Goal: Task Accomplishment & Management: Use online tool/utility

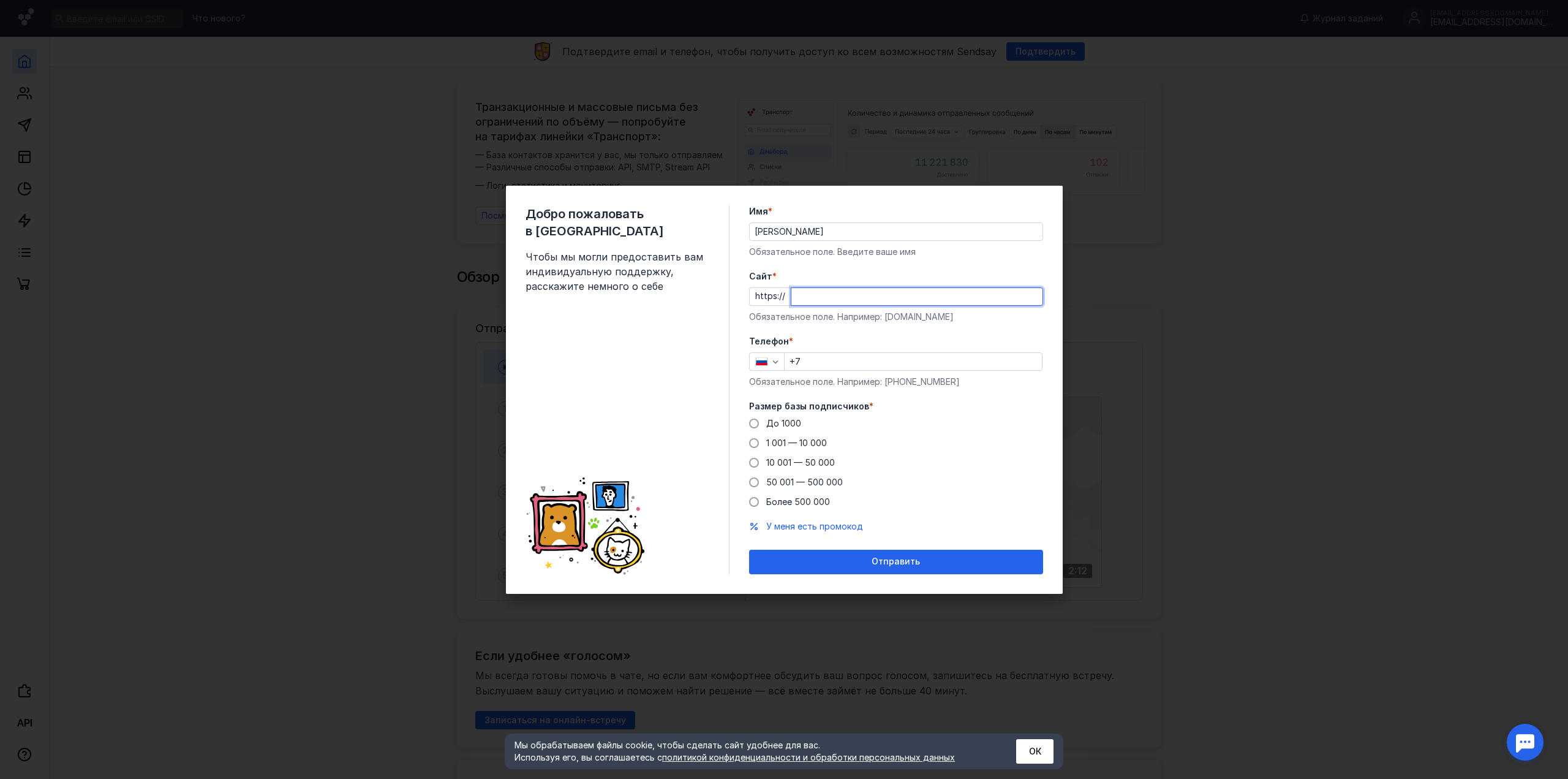
click at [882, 296] on input "Cайт *" at bounding box center [917, 296] width 251 height 17
click at [840, 351] on div "Телефон * +7 Обязательное поле. Например: [PHONE_NUMBER]" at bounding box center [896, 361] width 294 height 53
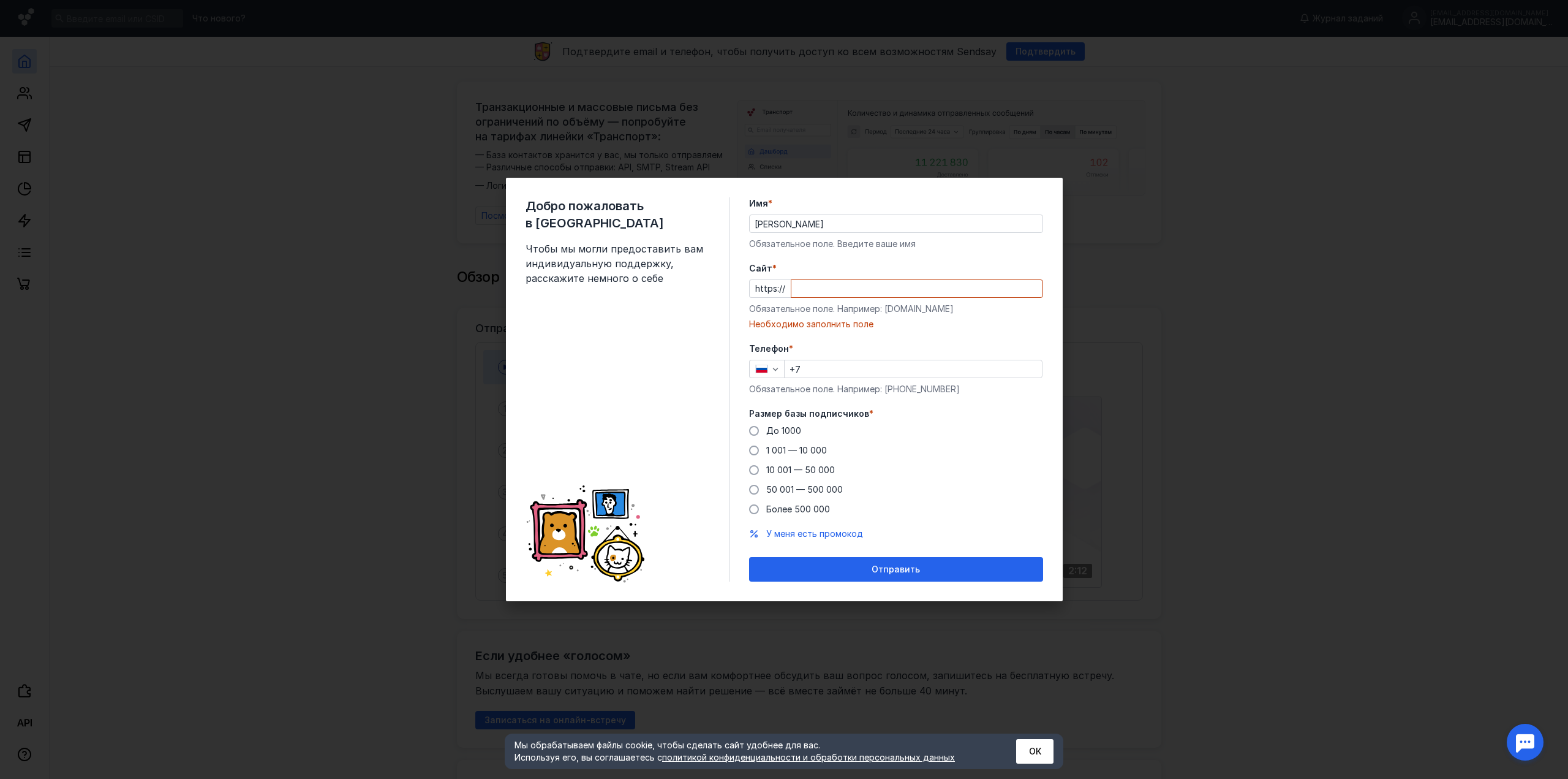
click at [850, 367] on input "+7" at bounding box center [913, 368] width 257 height 17
type input "[PHONE_NUMBER]"
click at [793, 431] on span "До 1000" at bounding box center [784, 430] width 35 height 11
click at [0, 0] on input "До 1000" at bounding box center [0, 0] width 0 height 0
click at [913, 283] on input "Cайт *" at bounding box center [917, 288] width 251 height 17
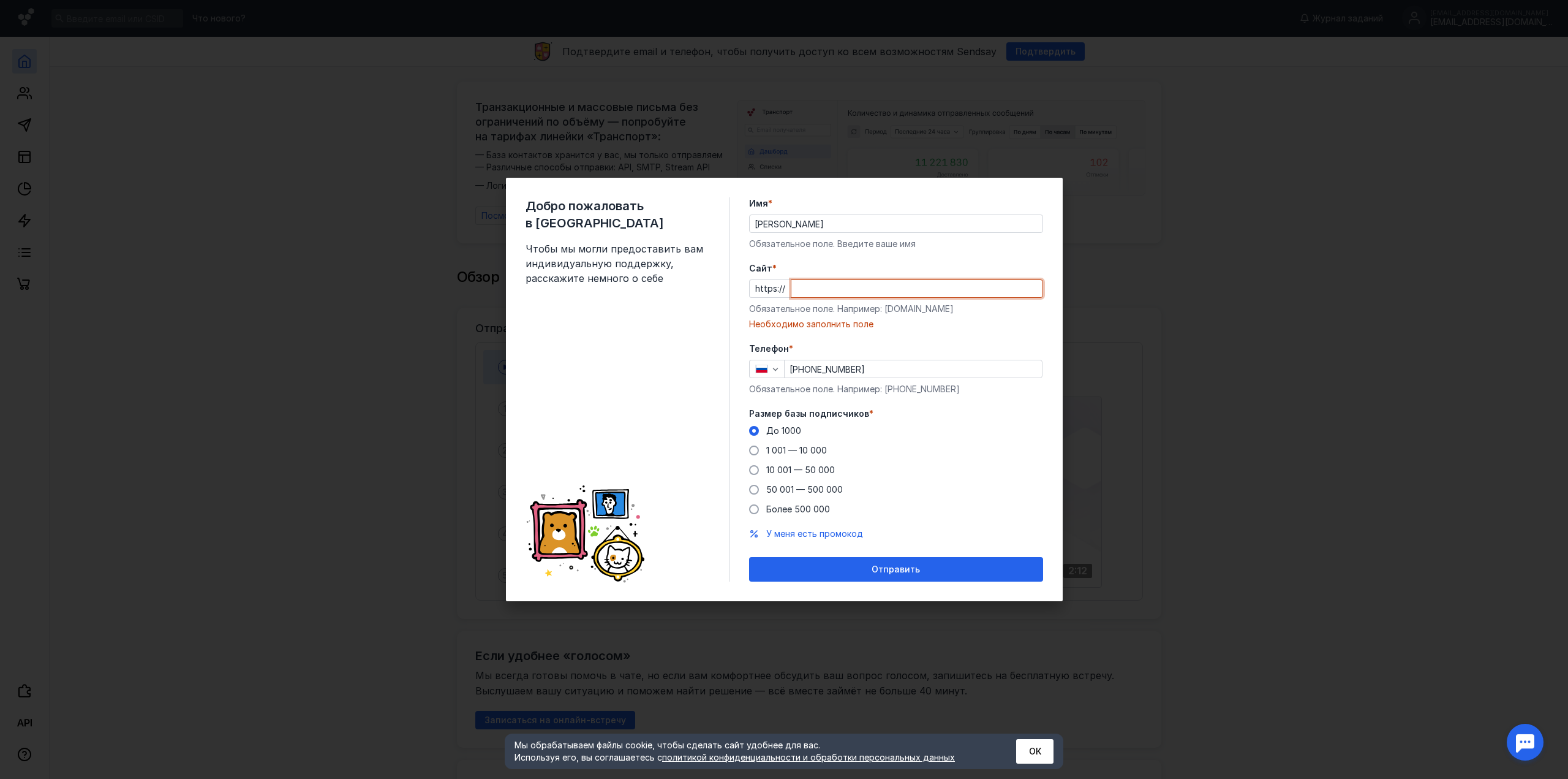
paste input "[DOMAIN_NAME][URL]"
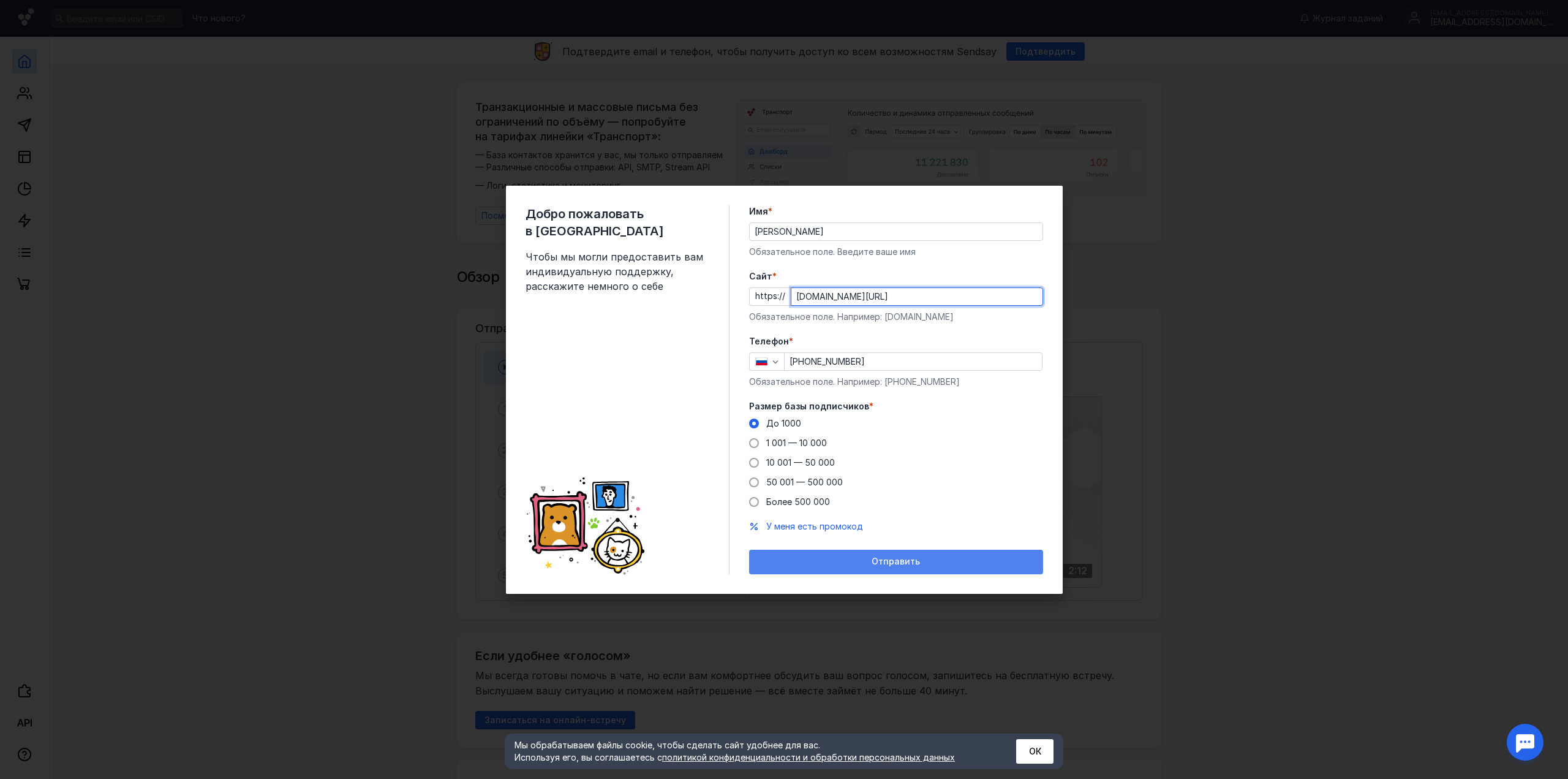
type input "[DOMAIN_NAME][URL]"
click at [877, 568] on div "Отправить" at bounding box center [896, 562] width 294 height 24
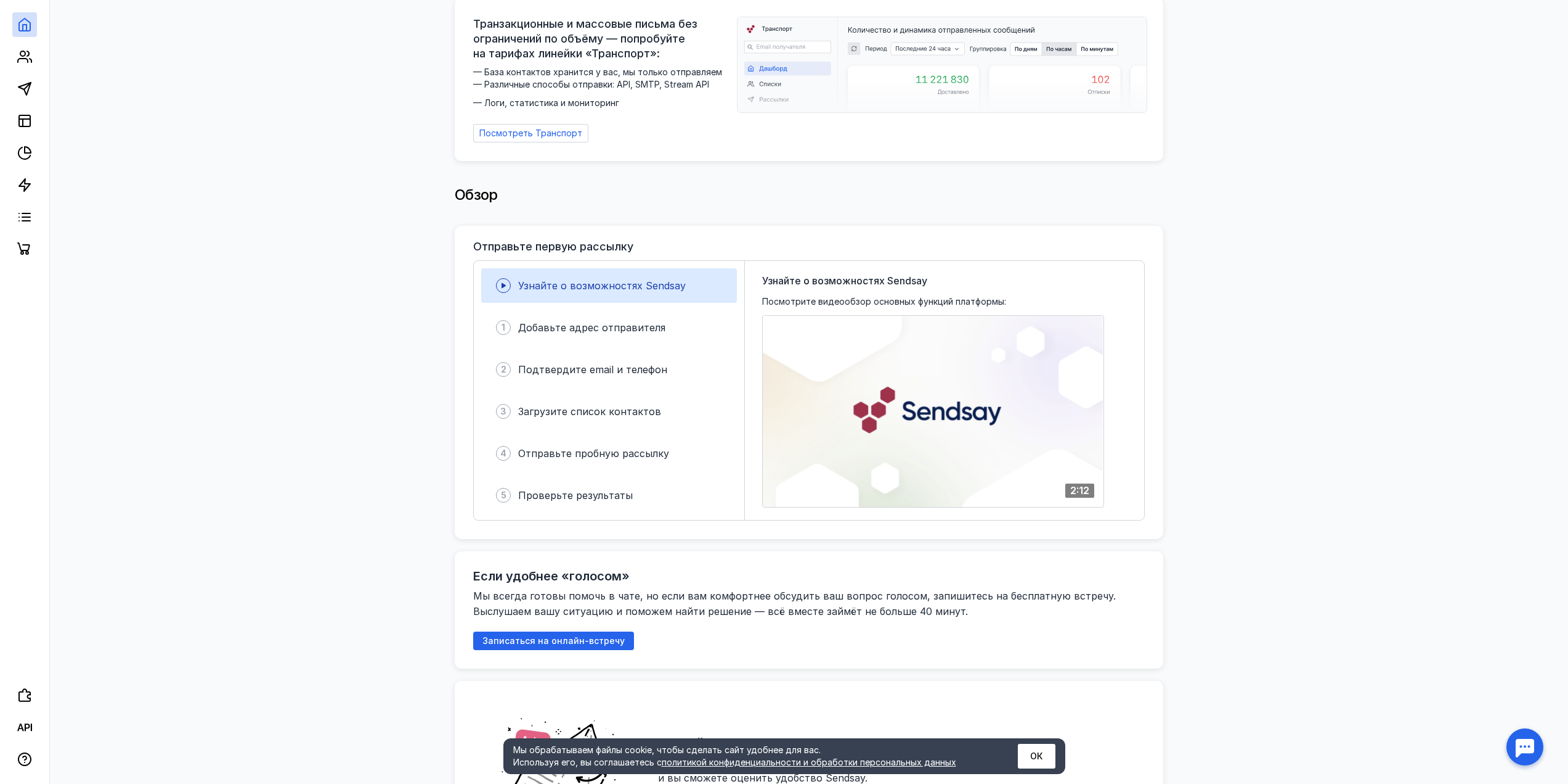
scroll to position [62, 0]
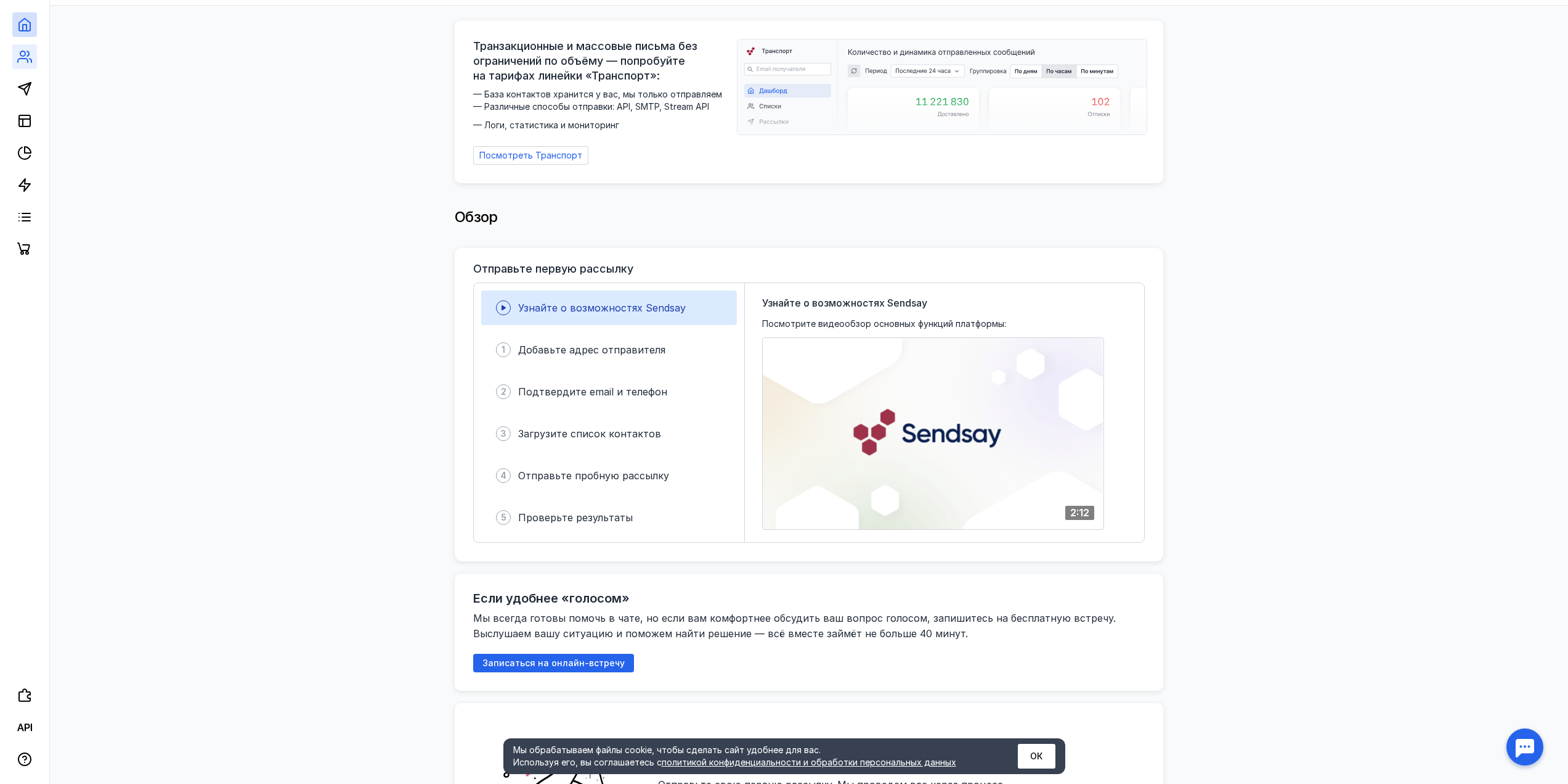
click at [34, 63] on link at bounding box center [25, 57] width 25 height 25
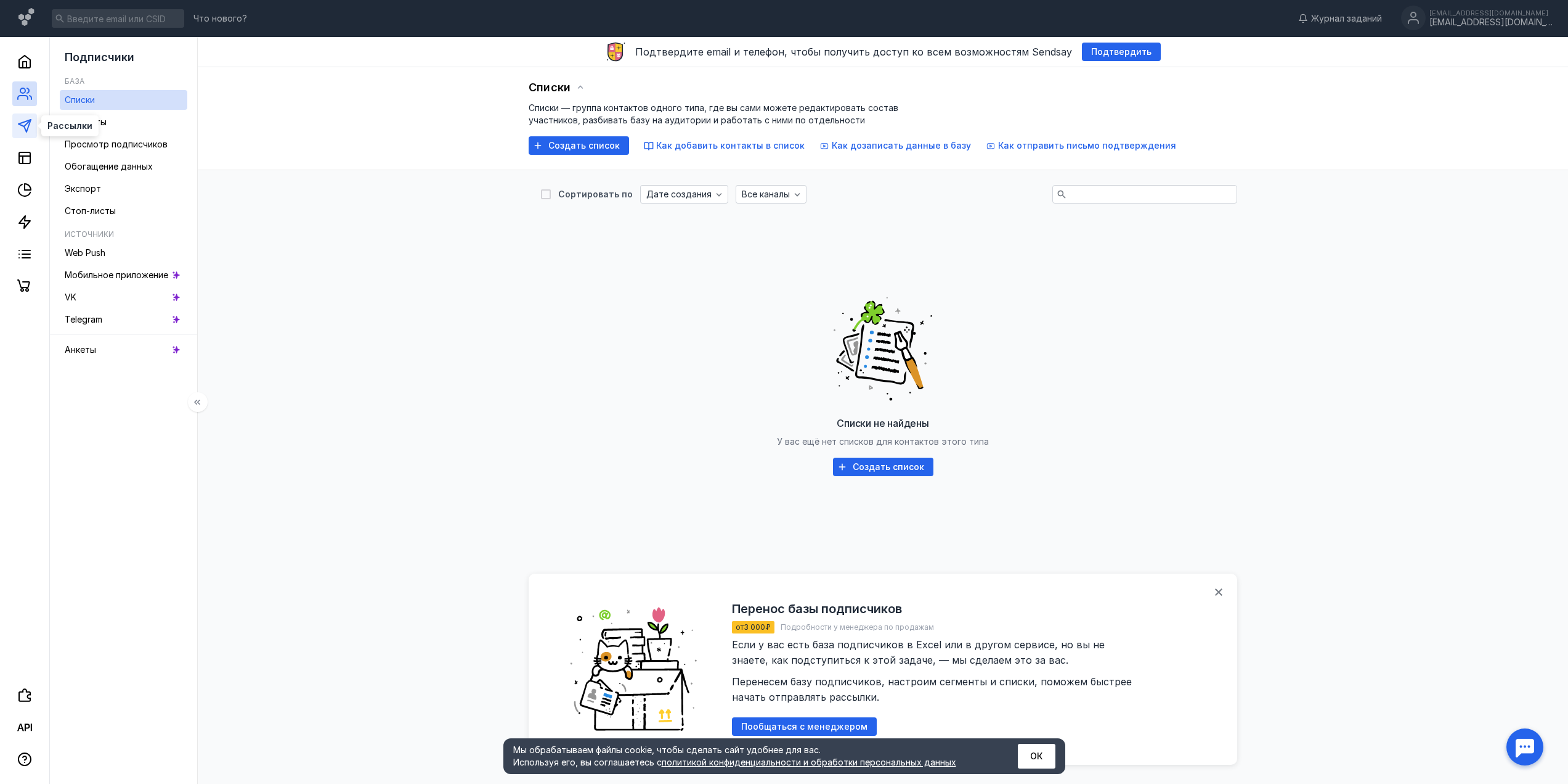
click at [23, 128] on icon at bounding box center [25, 126] width 15 height 15
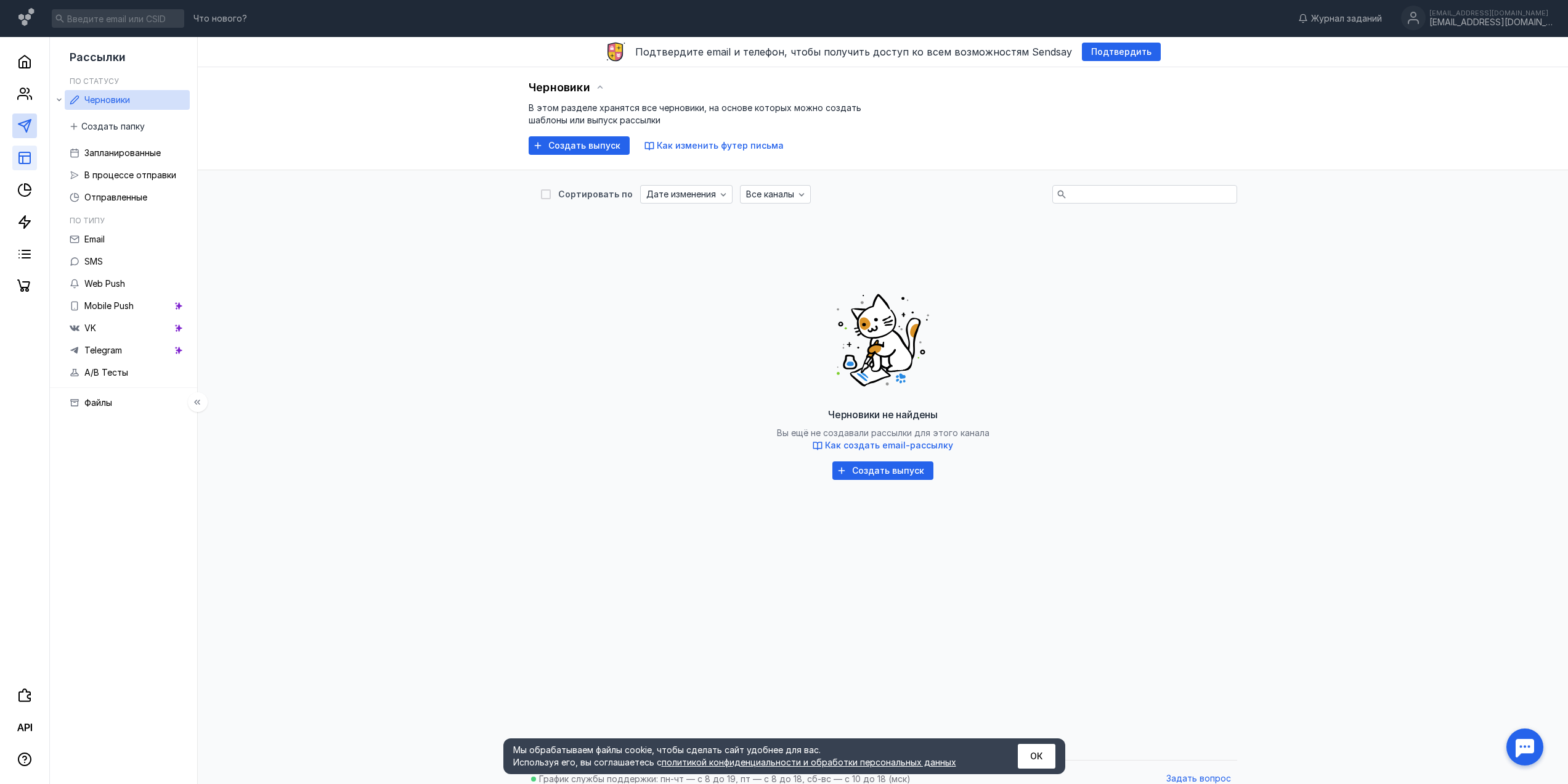
click at [20, 168] on link at bounding box center [25, 158] width 25 height 25
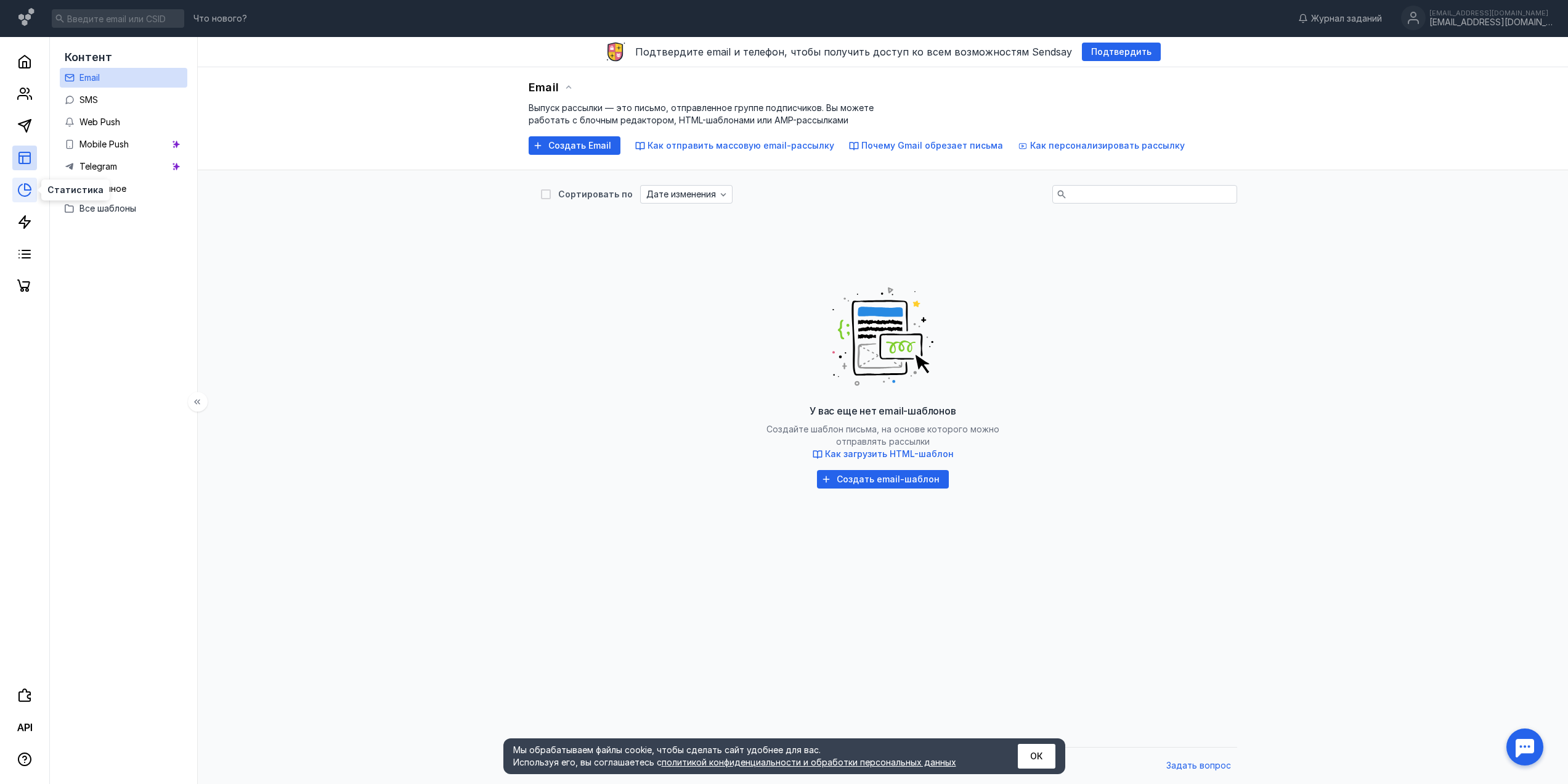
click at [24, 195] on icon at bounding box center [25, 190] width 15 height 15
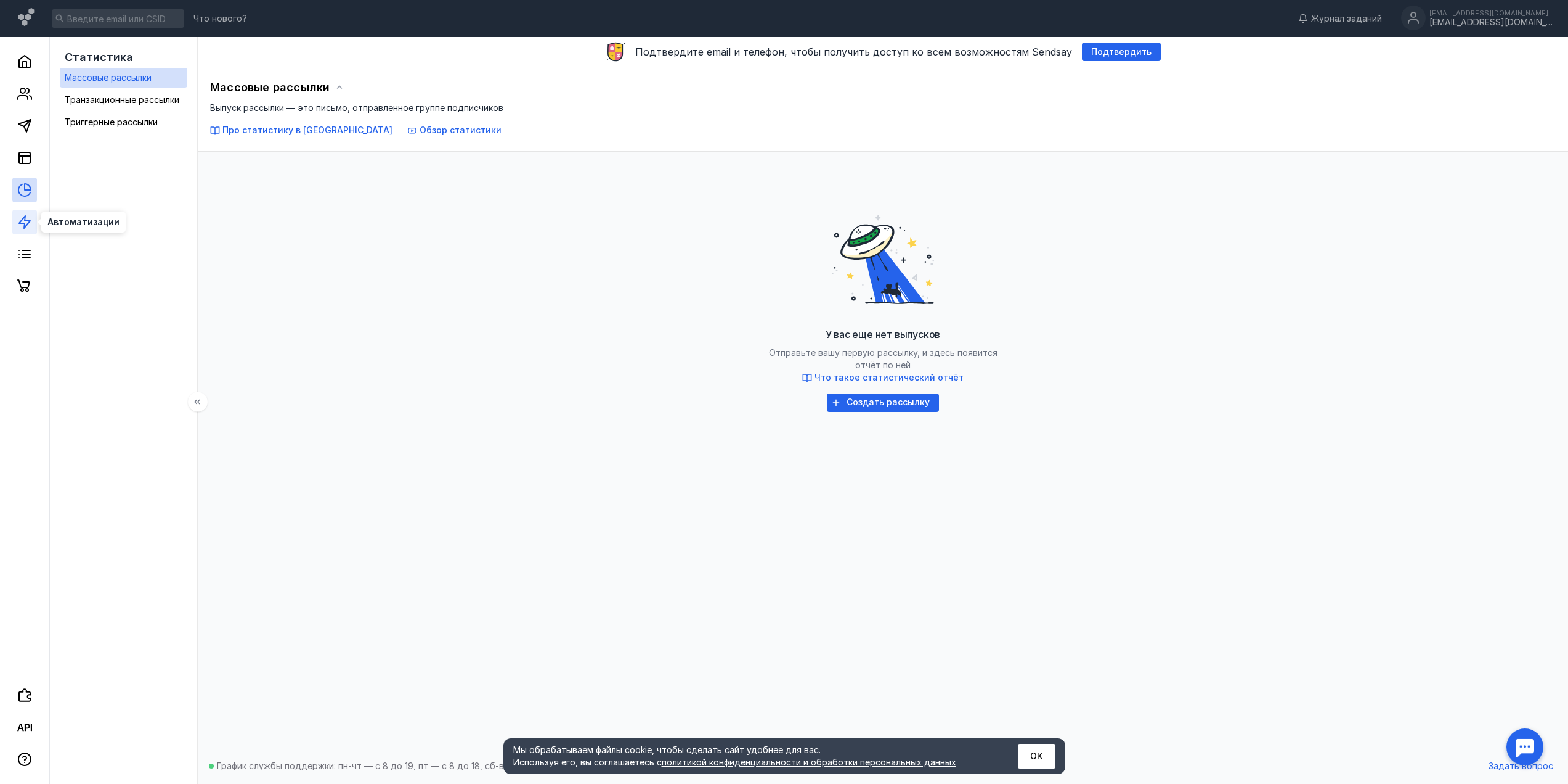
click at [25, 226] on icon at bounding box center [25, 222] width 15 height 15
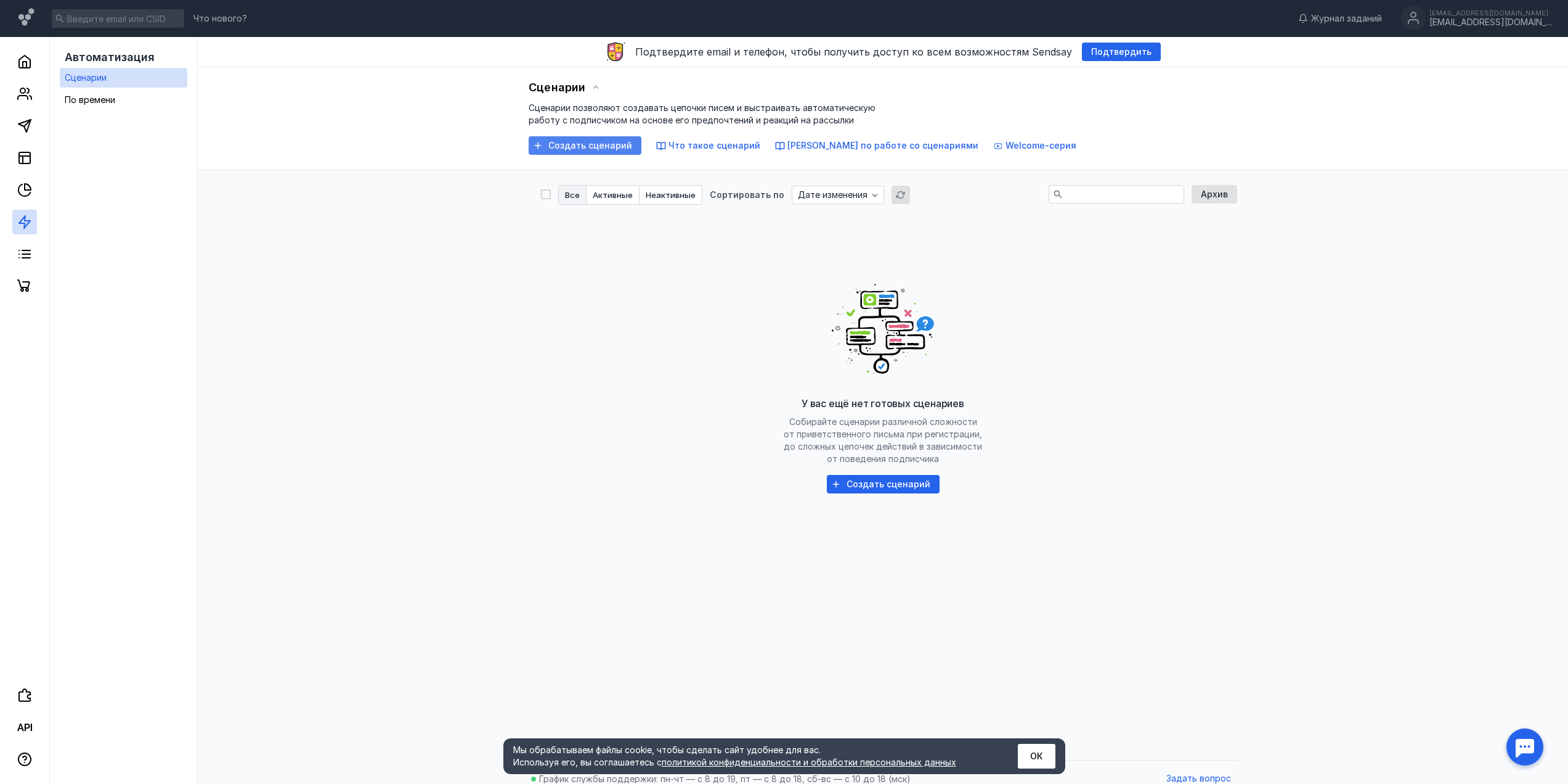
click at [559, 145] on span "Создать сценарий" at bounding box center [591, 145] width 84 height 11
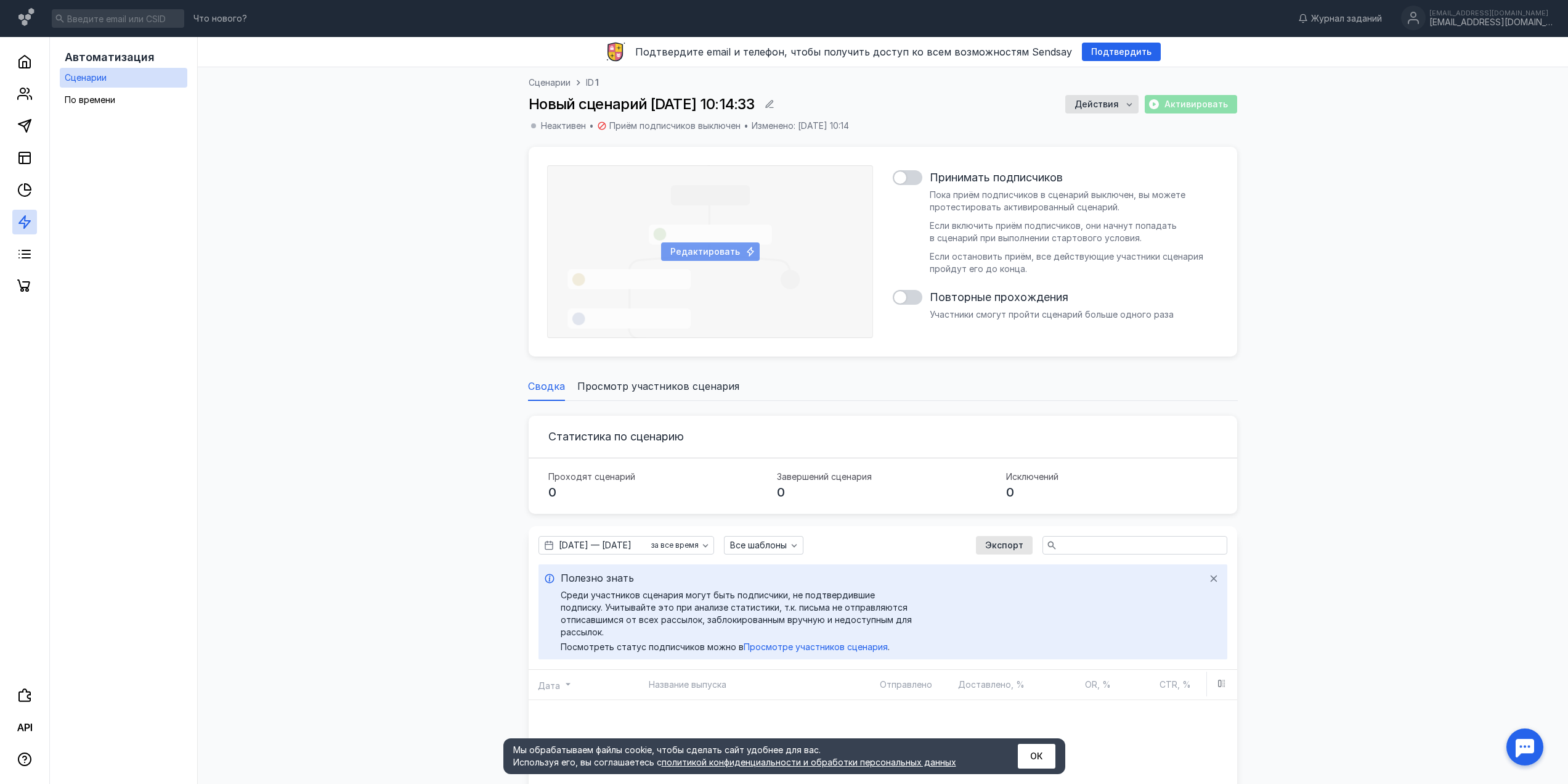
click at [715, 256] on span "Редактировать" at bounding box center [705, 251] width 70 height 11
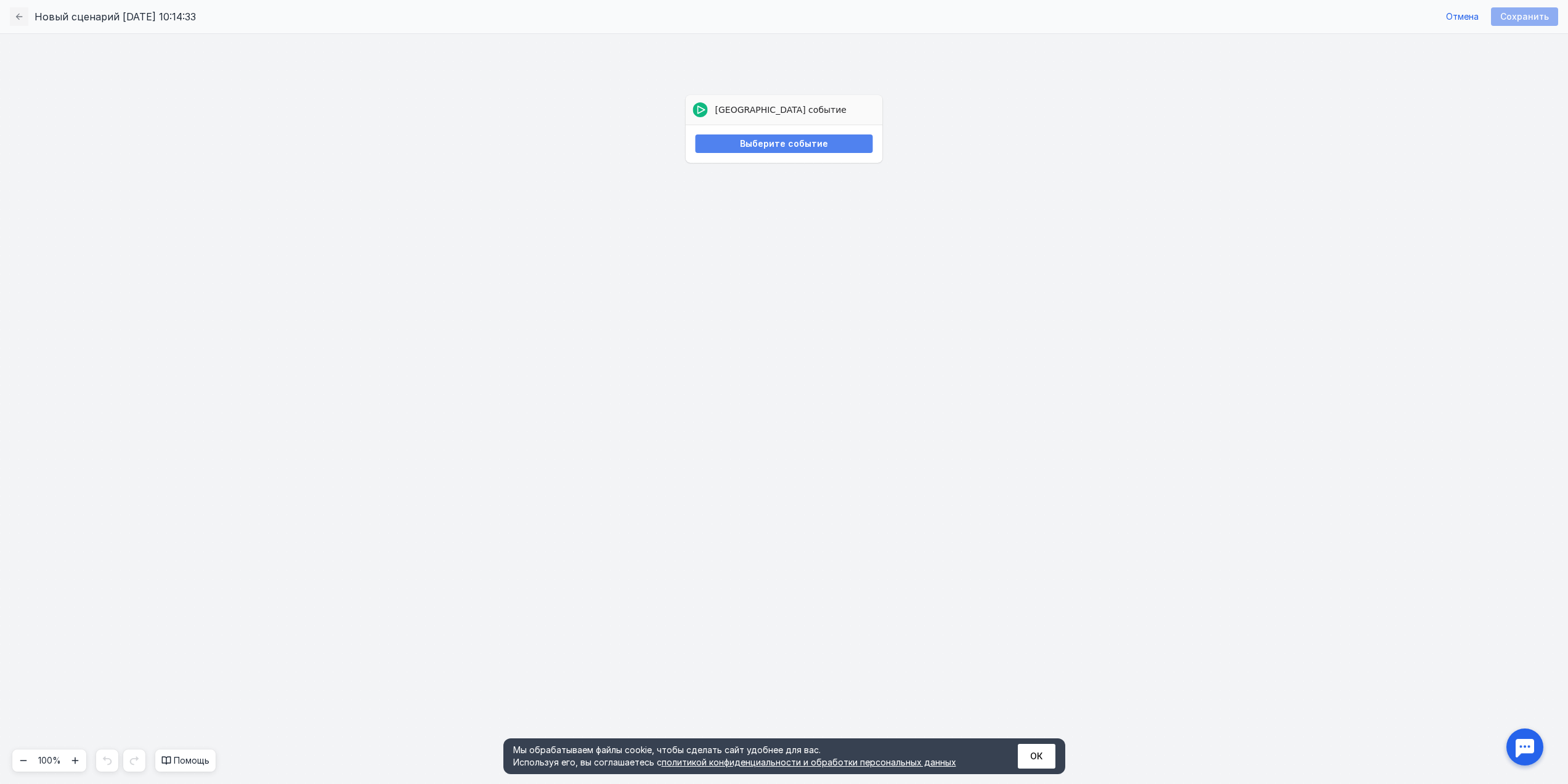
click at [780, 140] on span "Выберите событие" at bounding box center [784, 144] width 88 height 11
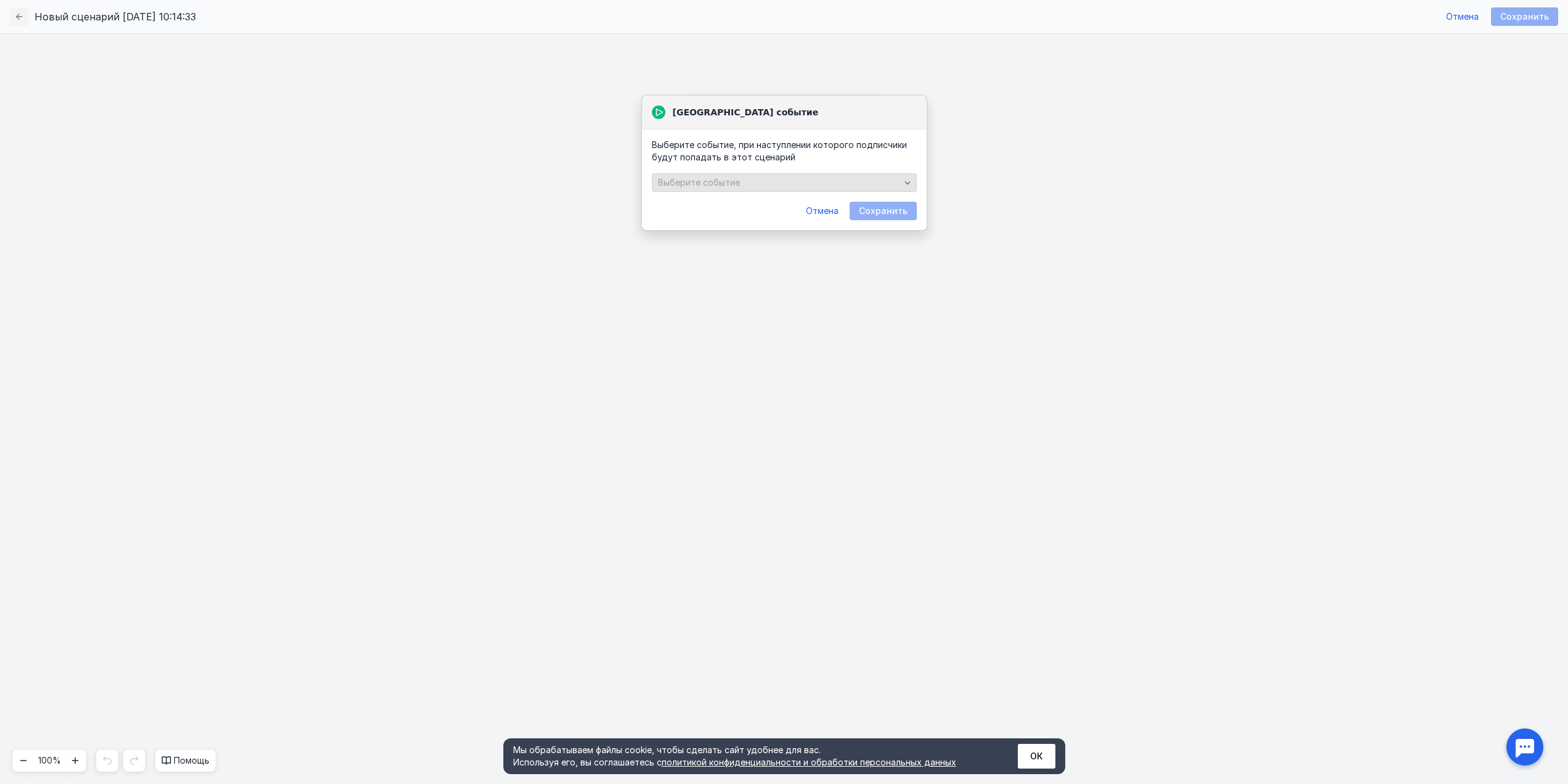
click at [714, 179] on span "Выберите событие" at bounding box center [699, 182] width 82 height 11
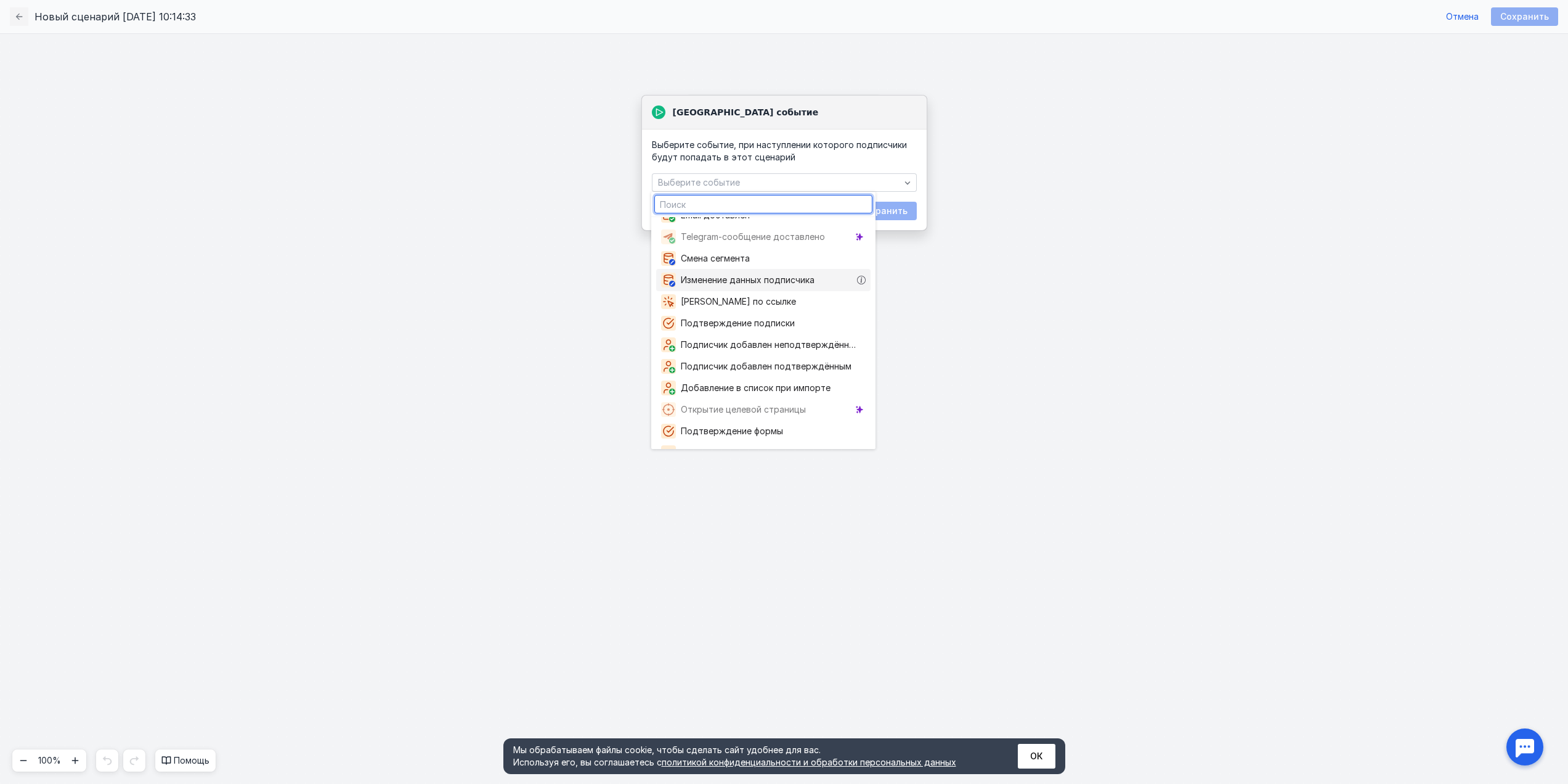
scroll to position [84, 0]
click at [742, 295] on span "[PERSON_NAME] по ссылке" at bounding box center [741, 297] width 120 height 12
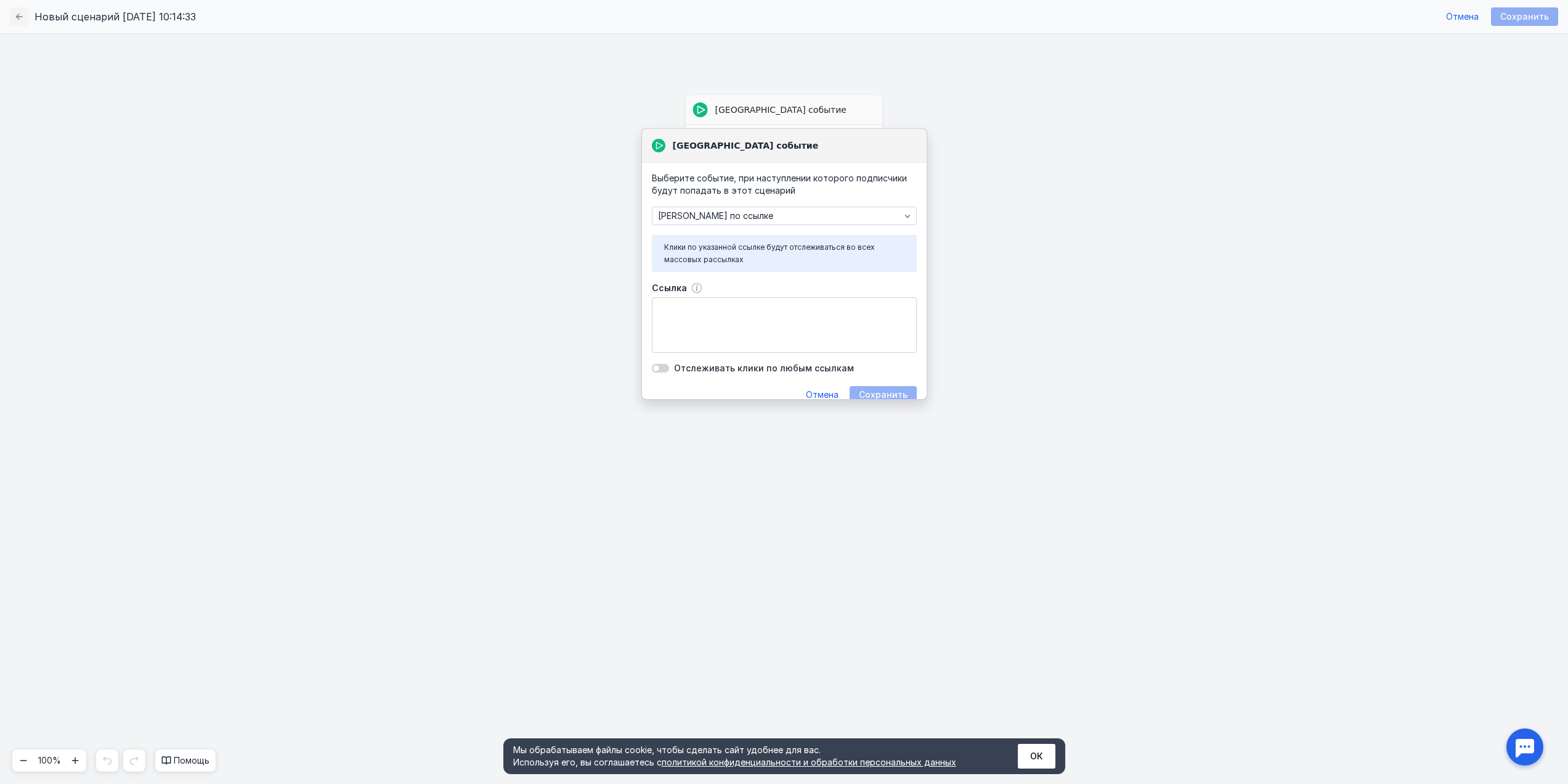
click at [730, 344] on textarea "Ссылка" at bounding box center [784, 325] width 264 height 54
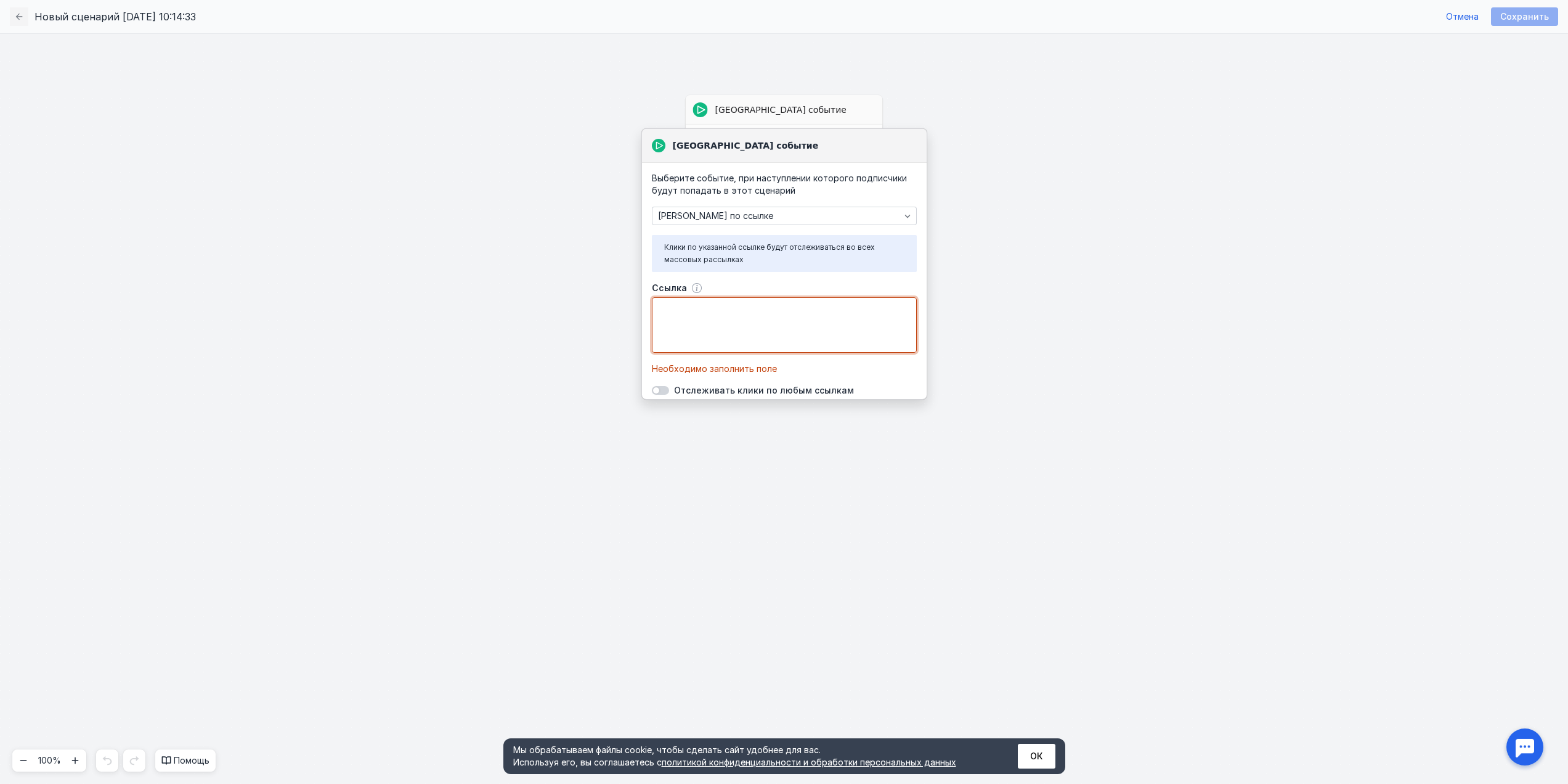
paste textarea "@kvrtseva_bot"
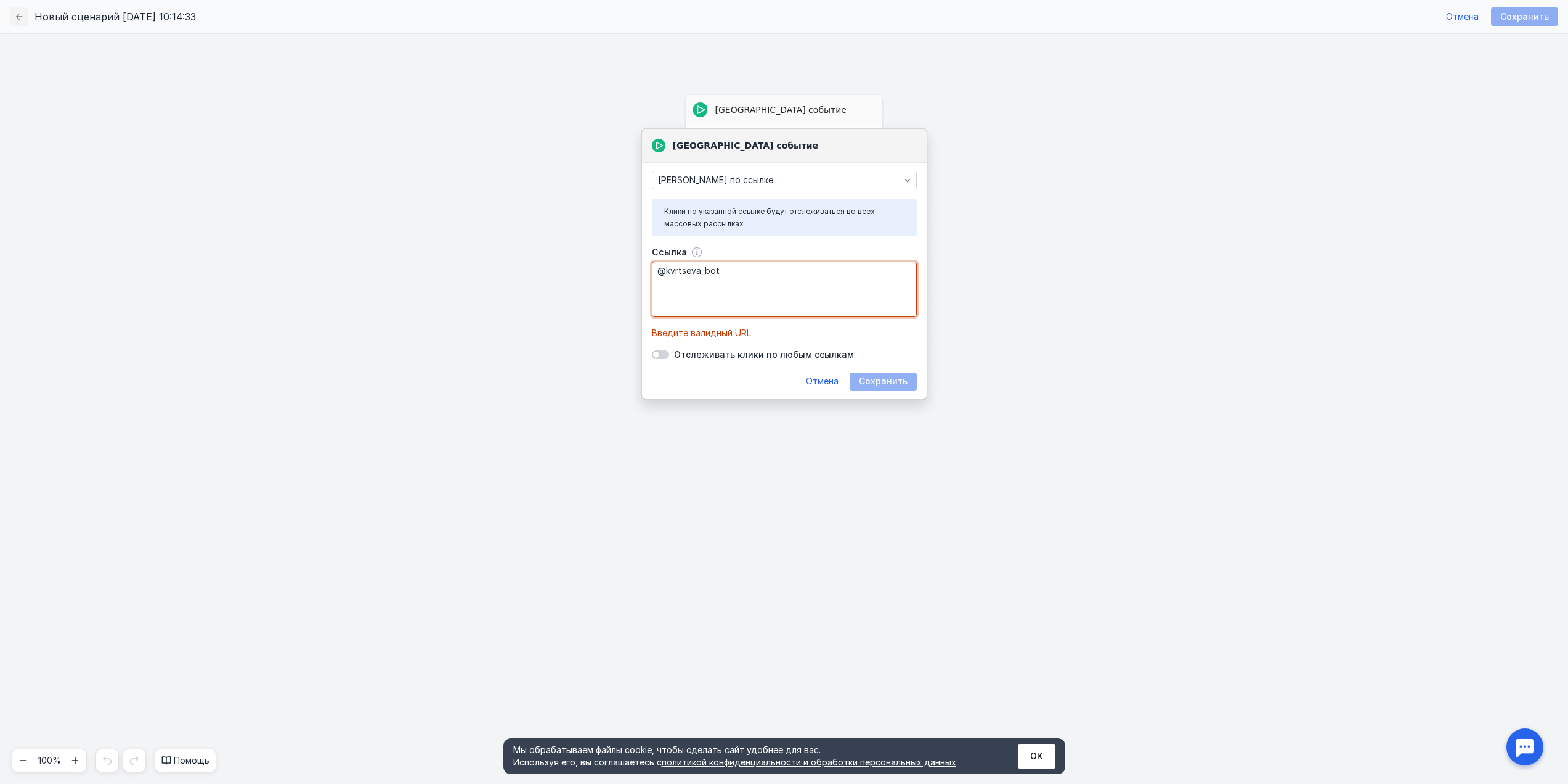
scroll to position [38, 0]
type textarea "@kvrtseva_bot"
